Goal: Task Accomplishment & Management: Use online tool/utility

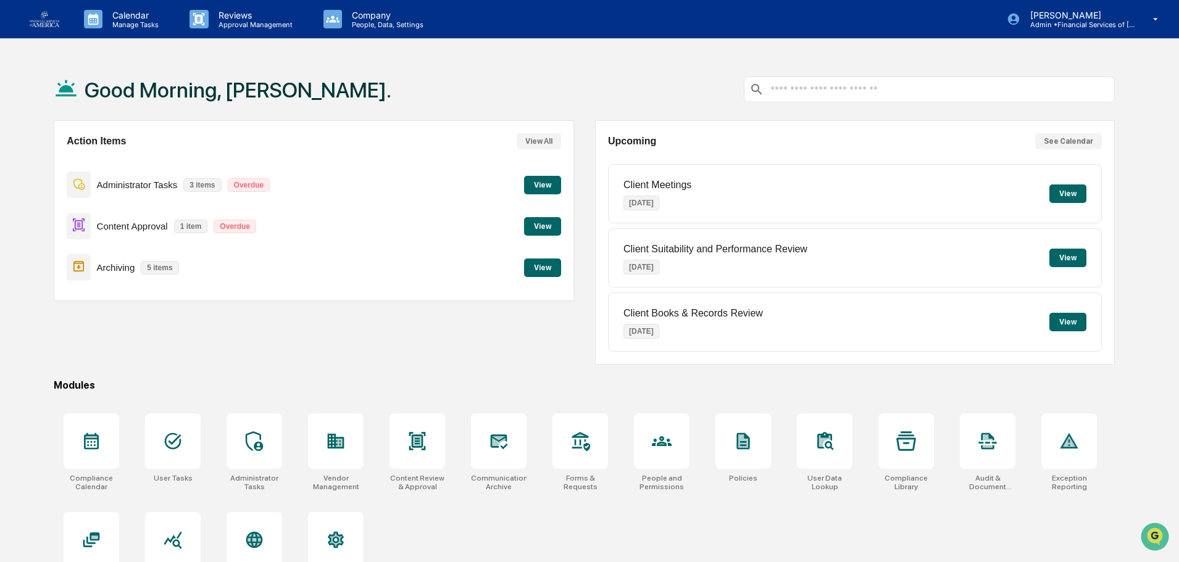
click at [529, 178] on button "View" at bounding box center [542, 185] width 37 height 19
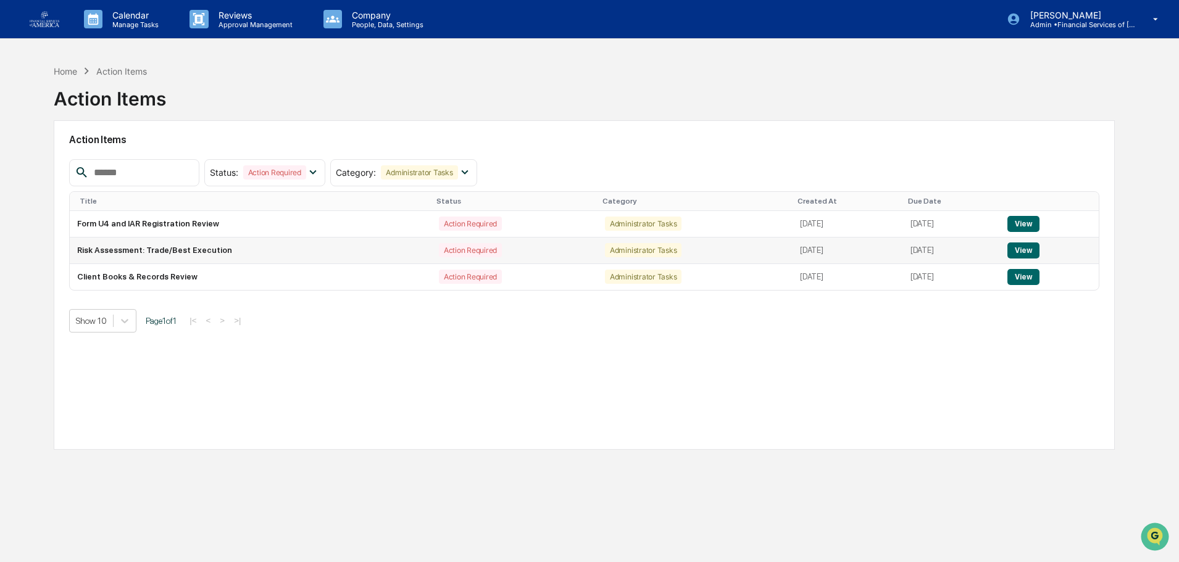
click at [1030, 248] on button "View" at bounding box center [1023, 251] width 31 height 16
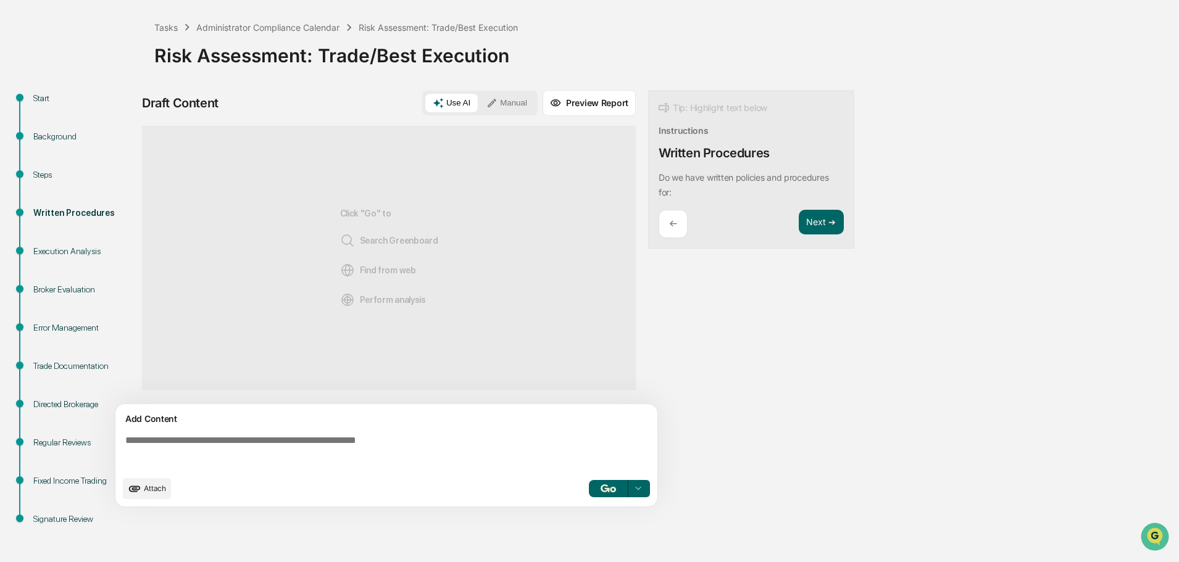
scroll to position [57, 0]
drag, startPoint x: 678, startPoint y: 193, endPoint x: 649, endPoint y: 169, distance: 37.7
click at [649, 169] on div "Tip: Highlight text below Instructions Written Procedures Do we have written po…" at bounding box center [751, 169] width 206 height 159
click at [690, 216] on button "Focus Assistant" at bounding box center [692, 214] width 64 height 16
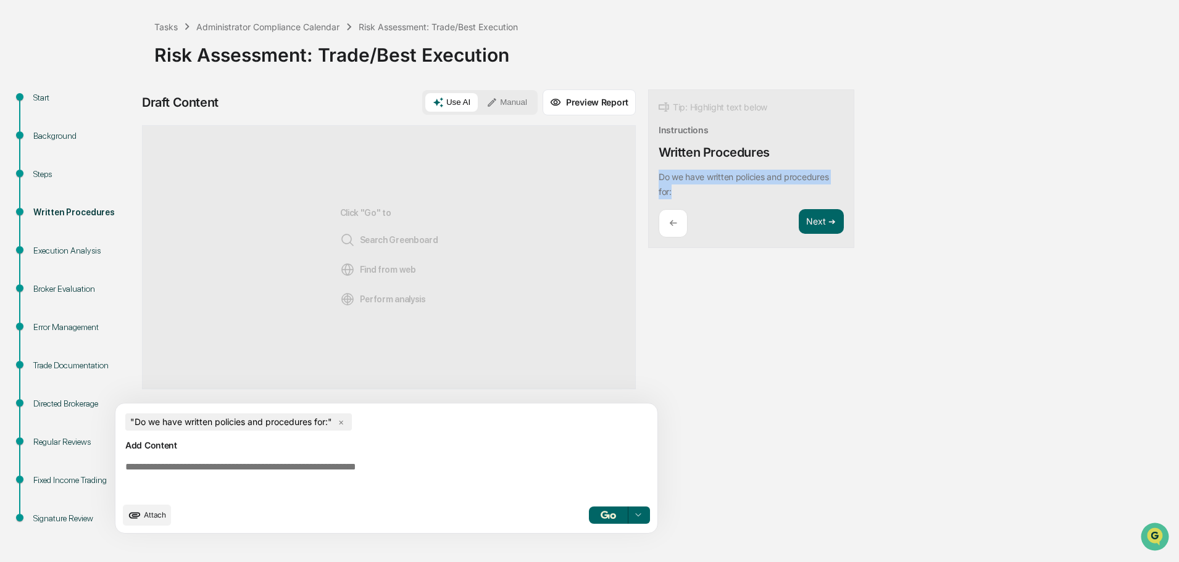
click at [618, 519] on button "button" at bounding box center [609, 515] width 40 height 17
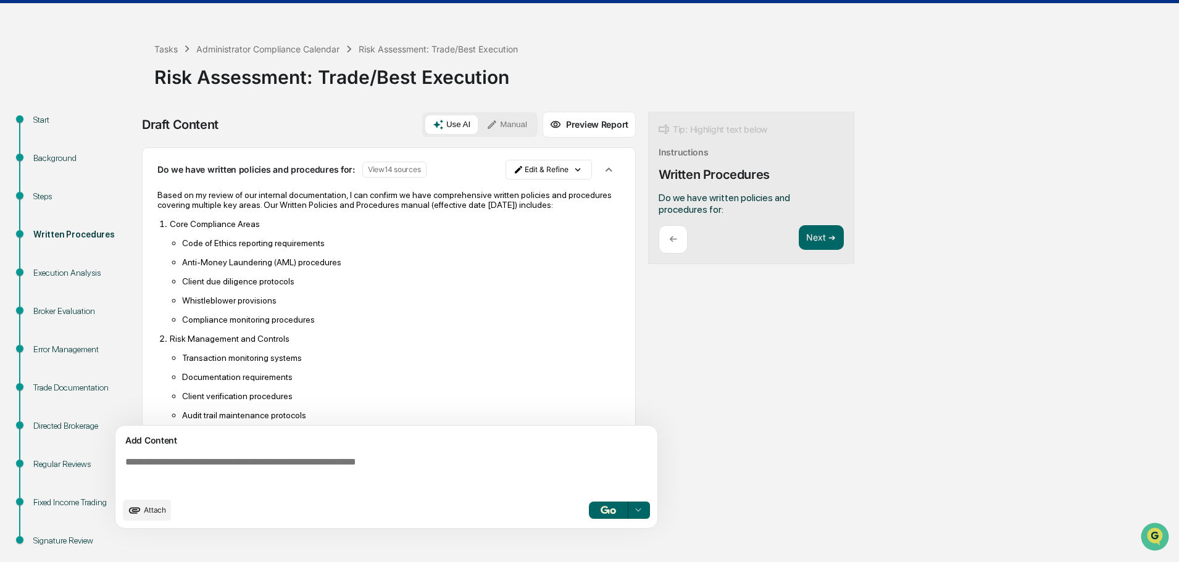
scroll to position [0, 0]
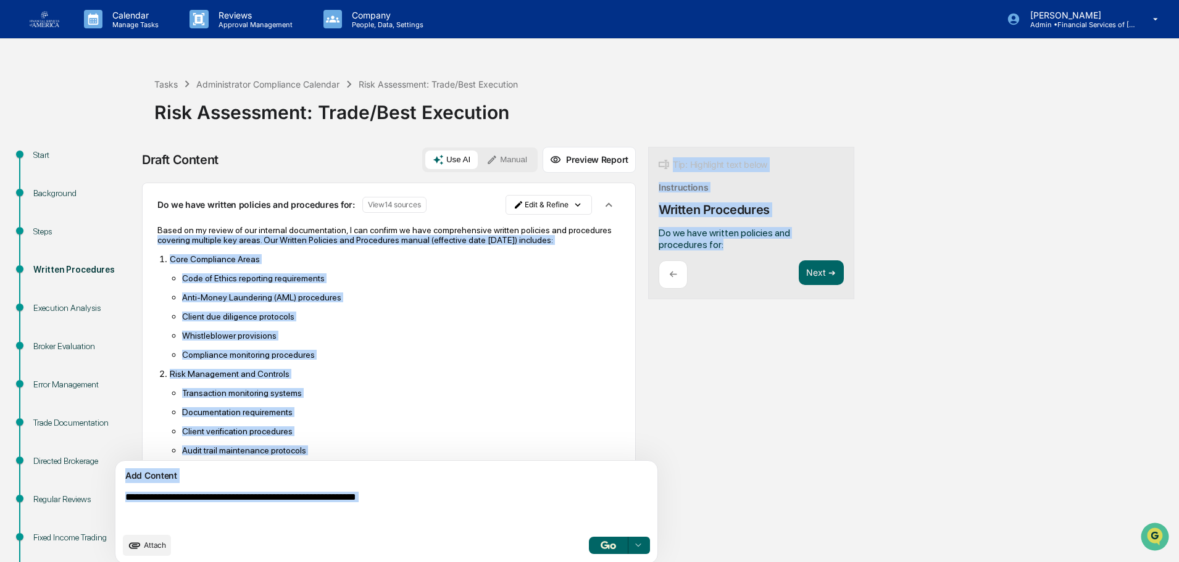
drag, startPoint x: 674, startPoint y: 248, endPoint x: 629, endPoint y: 233, distance: 47.8
click at [629, 233] on div "Draft Content Use AI Manual Preview Report Sources Do we have written policies …" at bounding box center [487, 359] width 691 height 425
click at [685, 254] on div "Tip: Highlight text below Instructions Written Procedures Do we have written po…" at bounding box center [751, 223] width 206 height 153
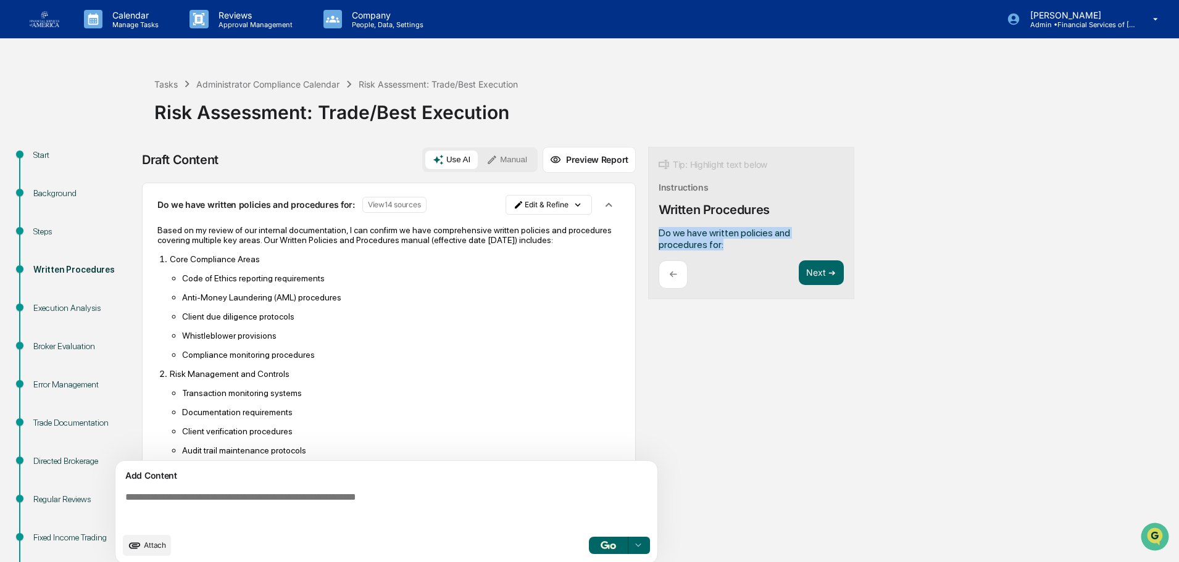
drag, startPoint x: 680, startPoint y: 249, endPoint x: 649, endPoint y: 232, distance: 35.6
click at [649, 232] on div "Tip: Highlight text below Instructions Written Procedures Do we have written po…" at bounding box center [751, 223] width 206 height 153
click at [685, 207] on button "Focus Assistant" at bounding box center [692, 212] width 64 height 16
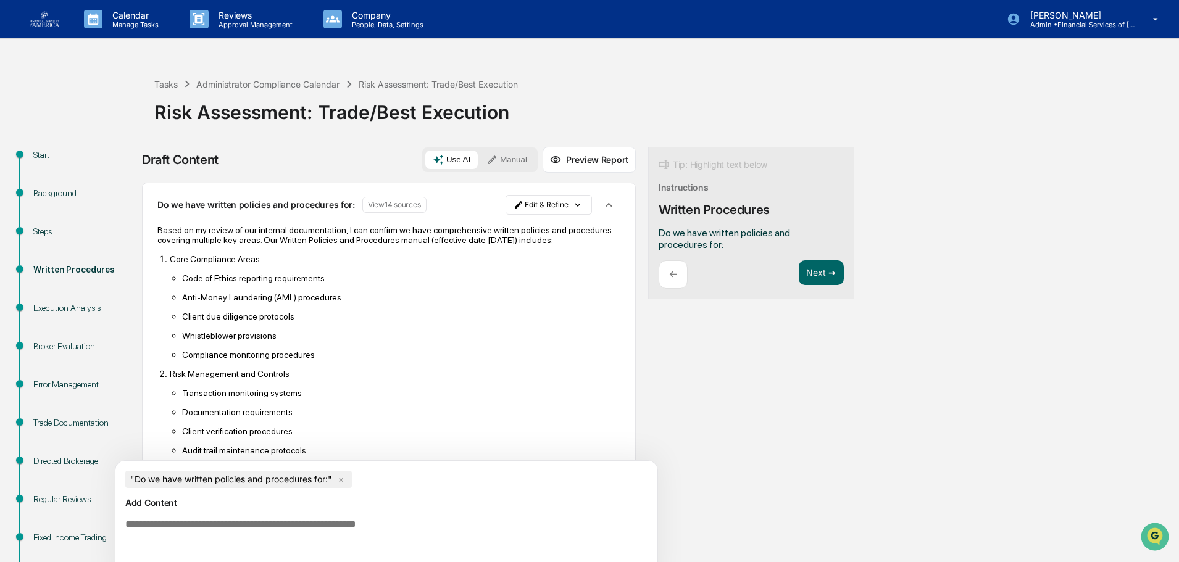
click at [237, 528] on textarea at bounding box center [388, 536] width 537 height 44
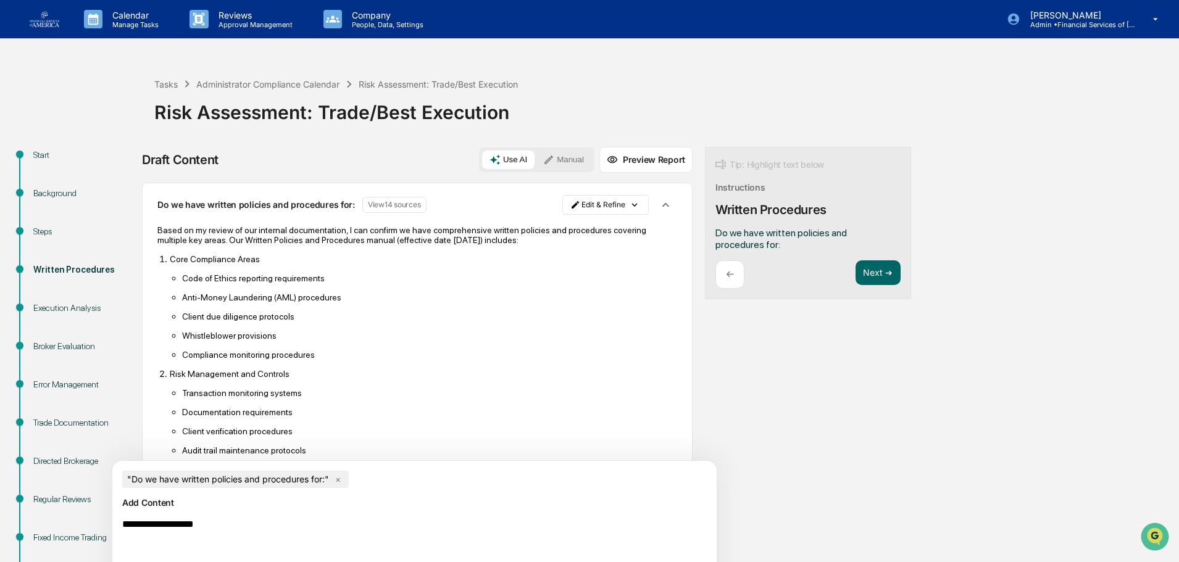
type textarea "**********"
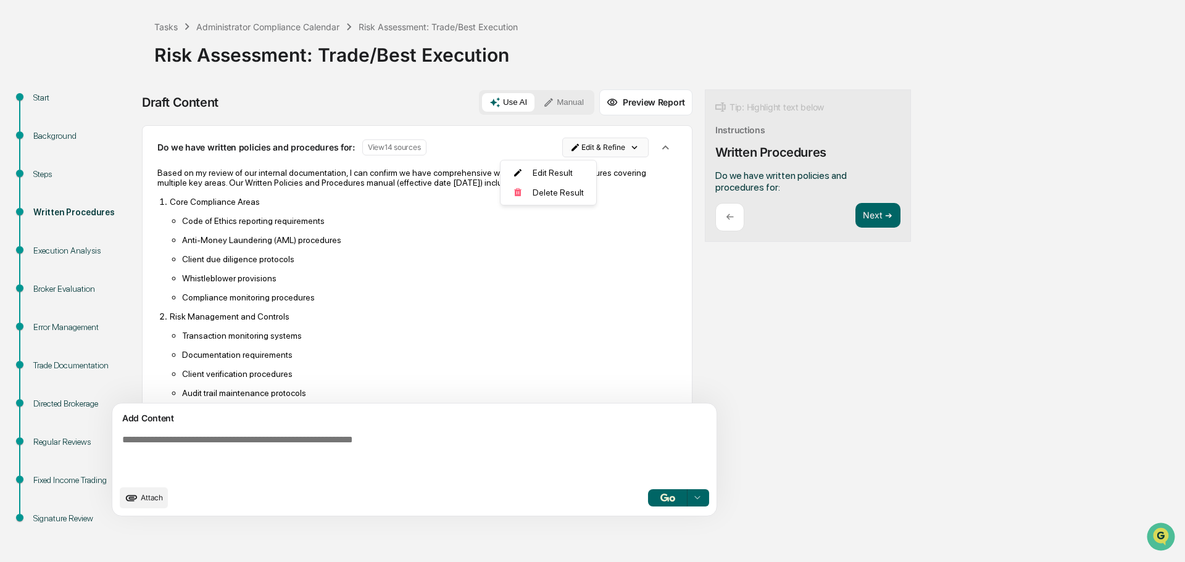
click at [551, 139] on html "Calendar Manage Tasks Reviews Approval Management Company People, Data, Setting…" at bounding box center [592, 224] width 1185 height 562
click at [540, 194] on div "Delete Result" at bounding box center [544, 193] width 91 height 20
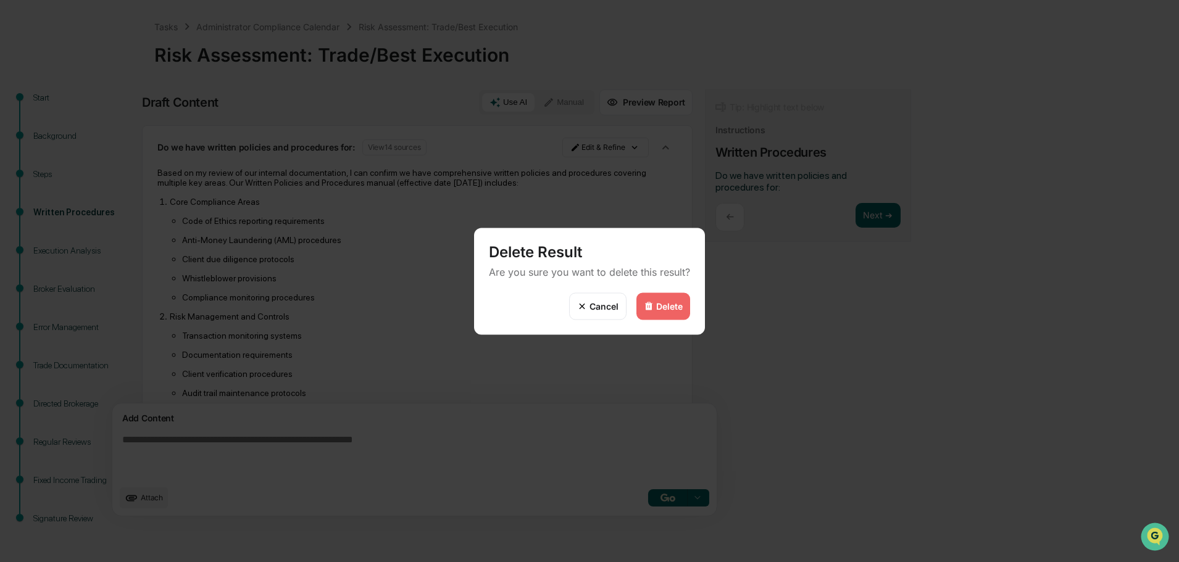
click at [685, 312] on div "Delete" at bounding box center [664, 306] width 54 height 27
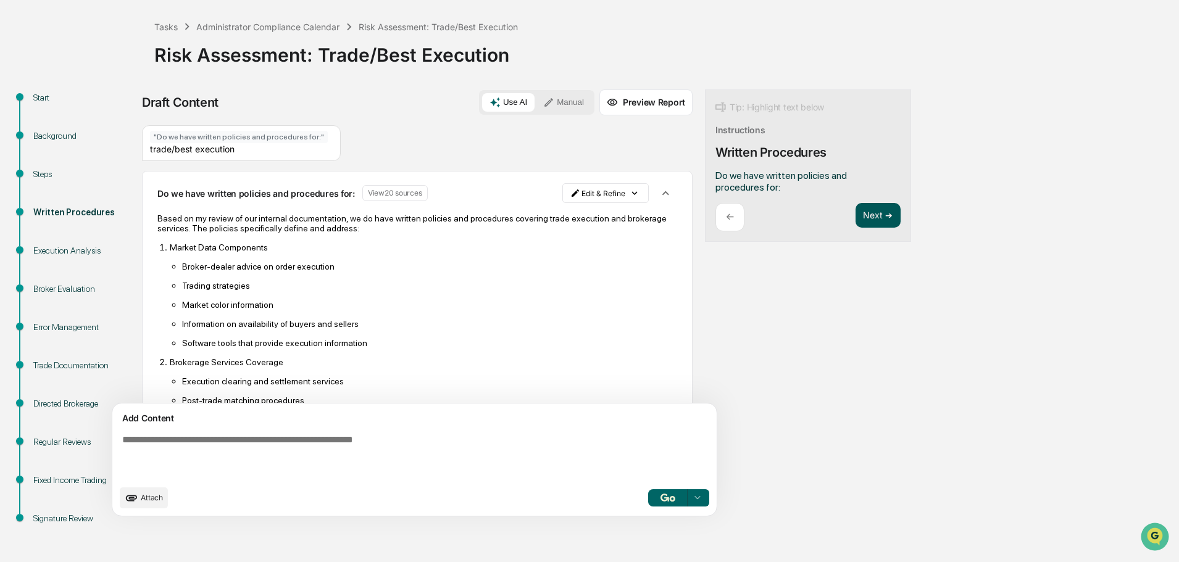
click at [856, 213] on button "Next ➔" at bounding box center [878, 215] width 45 height 25
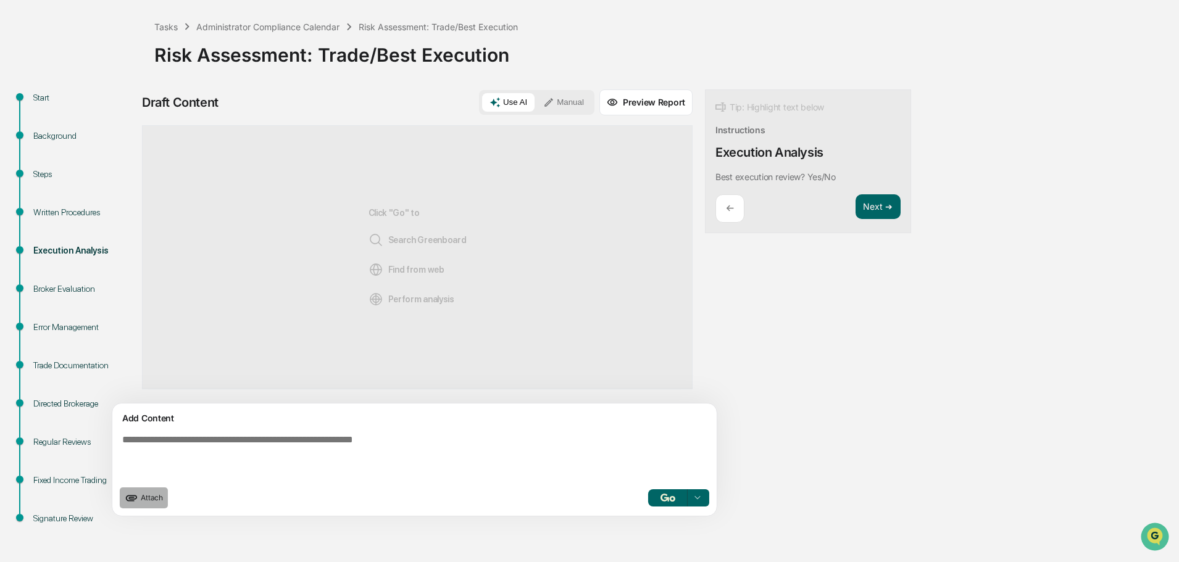
click at [131, 498] on icon "upload document" at bounding box center [132, 498] width 14 height 14
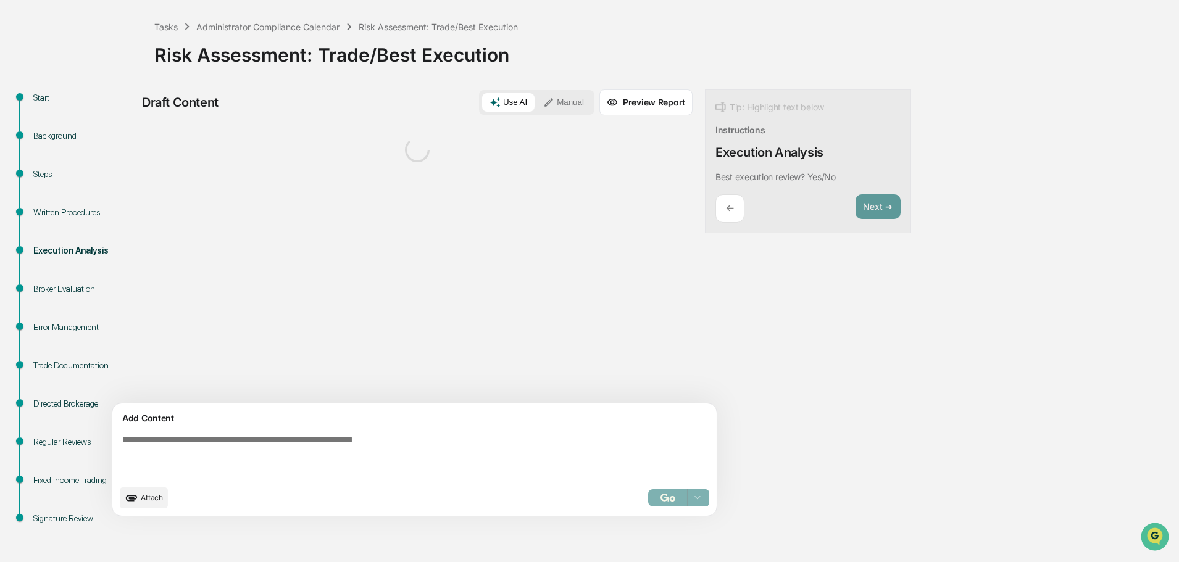
click at [248, 448] on textarea at bounding box center [385, 457] width 537 height 54
type textarea "**********"
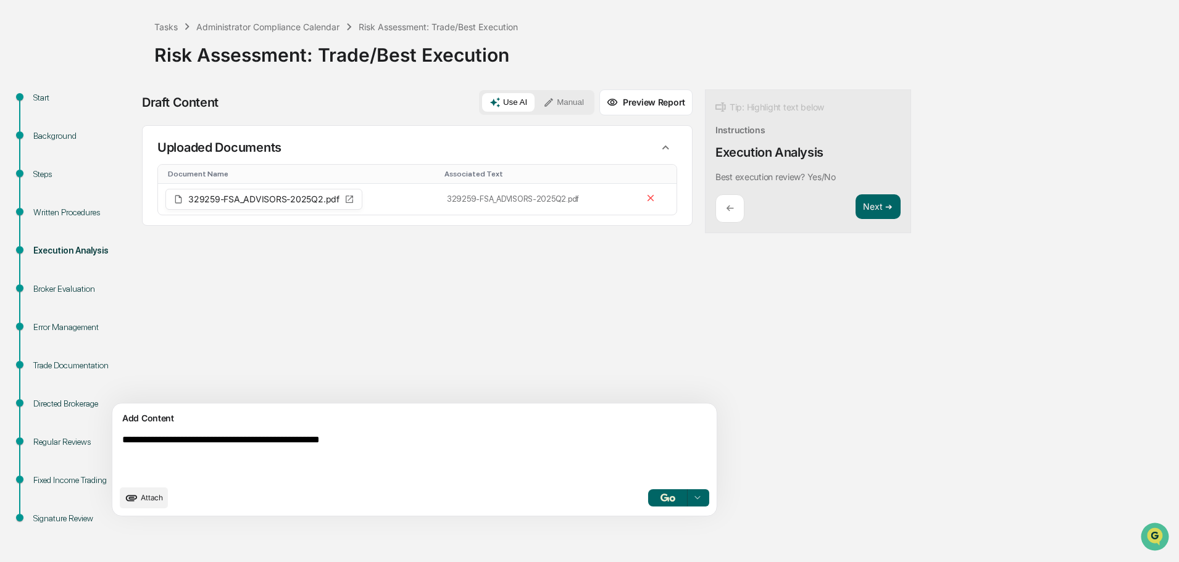
click at [661, 501] on img "button" at bounding box center [668, 498] width 15 height 8
